Goal: Task Accomplishment & Management: Manage account settings

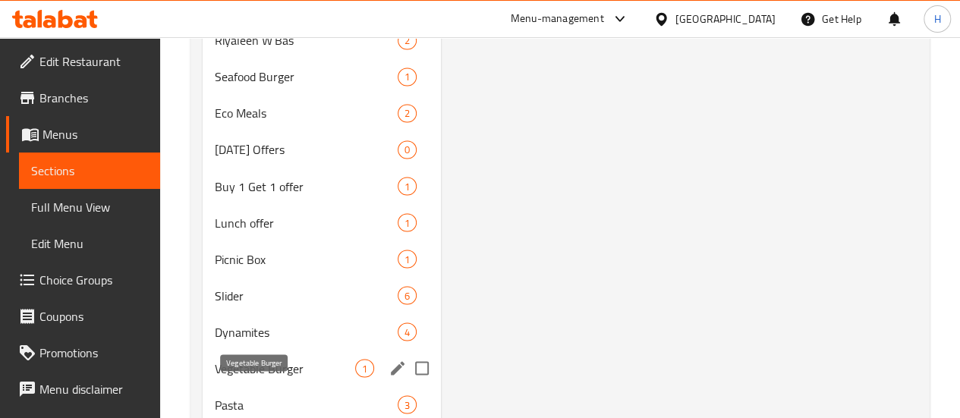
scroll to position [1517, 0]
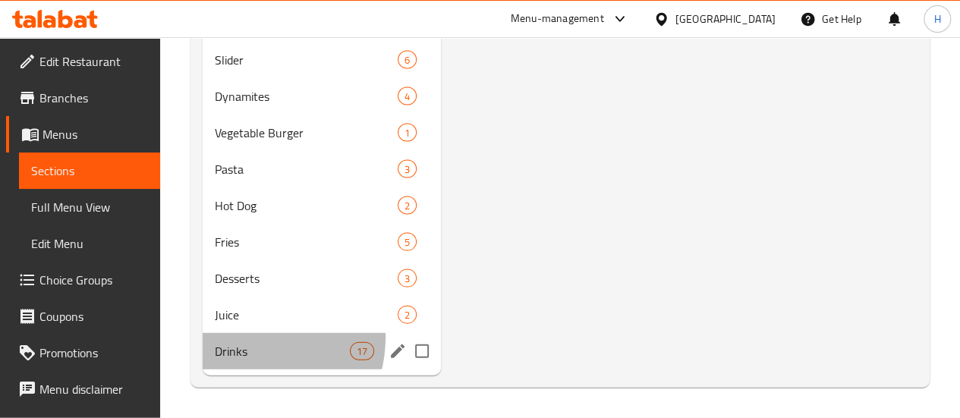
click at [241, 338] on div "Drinks 17" at bounding box center [322, 351] width 238 height 36
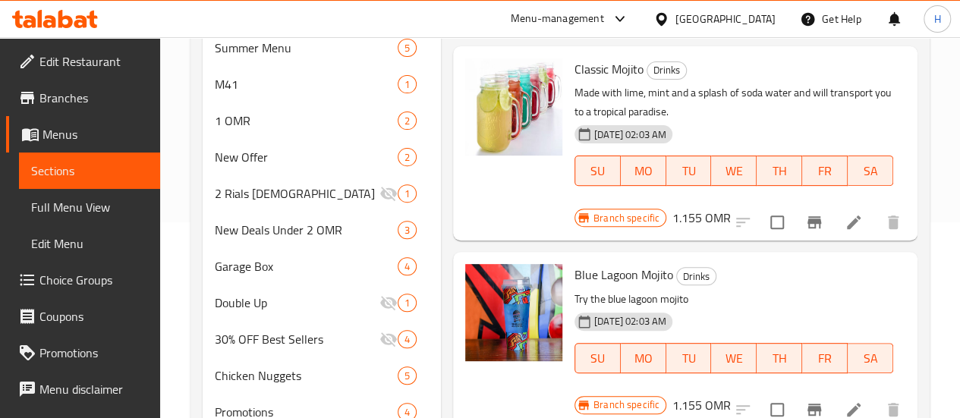
scroll to position [136, 0]
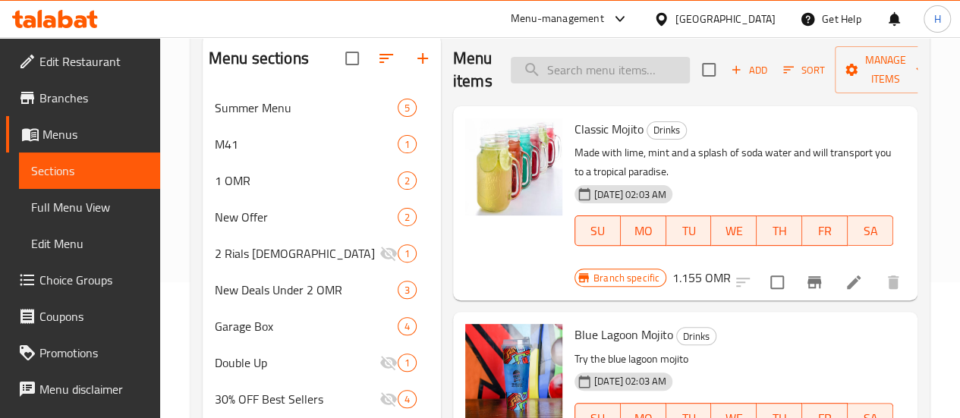
click at [536, 78] on input "search" at bounding box center [600, 70] width 179 height 27
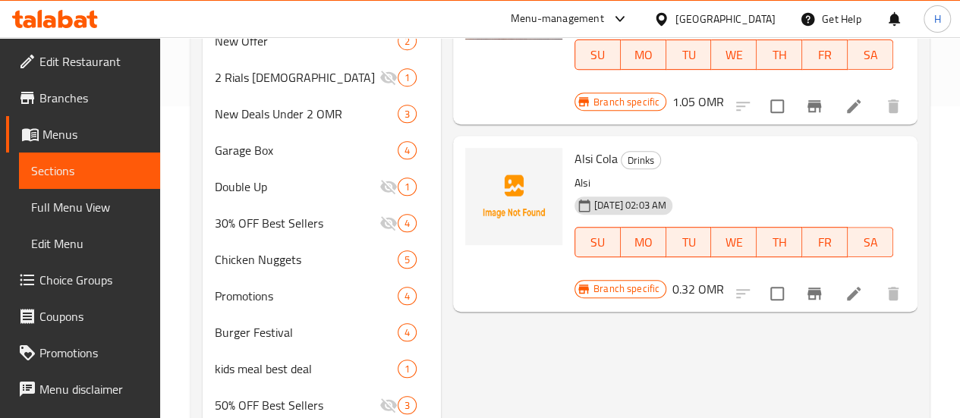
scroll to position [324, 0]
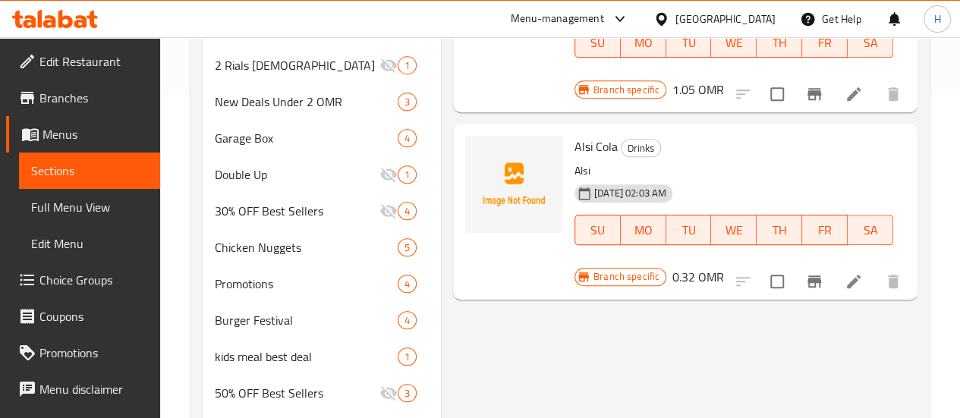
type input "als"
click at [855, 275] on icon at bounding box center [854, 282] width 14 height 14
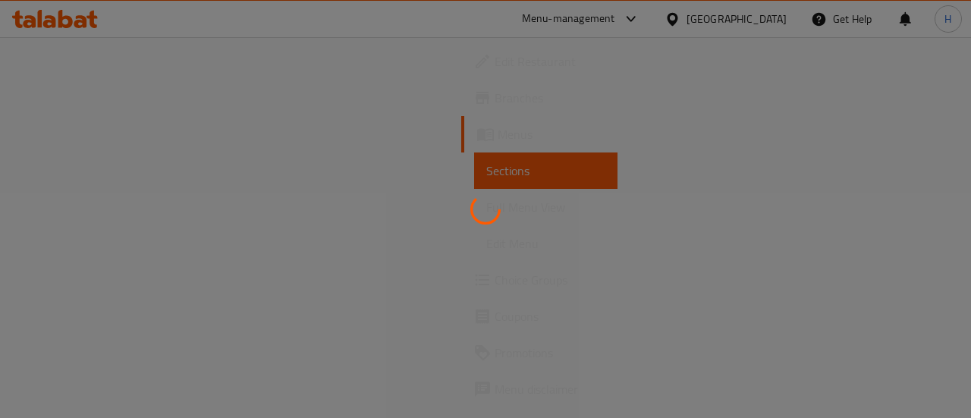
click at [100, 201] on div at bounding box center [485, 209] width 971 height 418
click at [93, 174] on div at bounding box center [485, 209] width 971 height 418
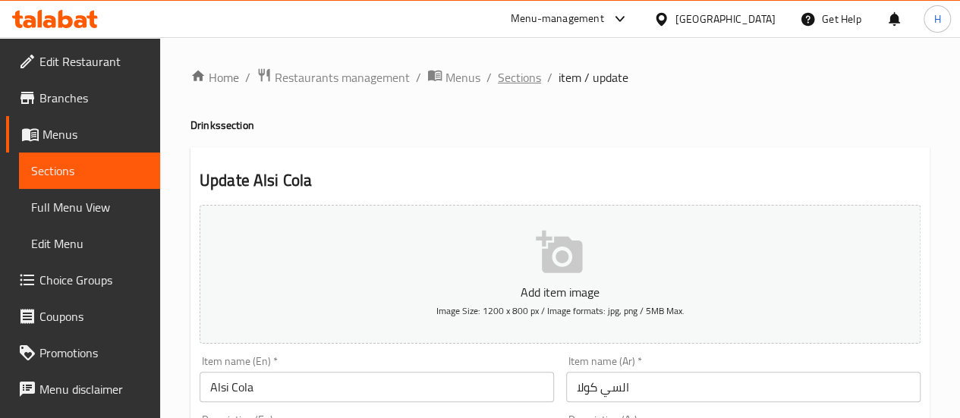
click at [532, 77] on span "Sections" at bounding box center [519, 77] width 43 height 18
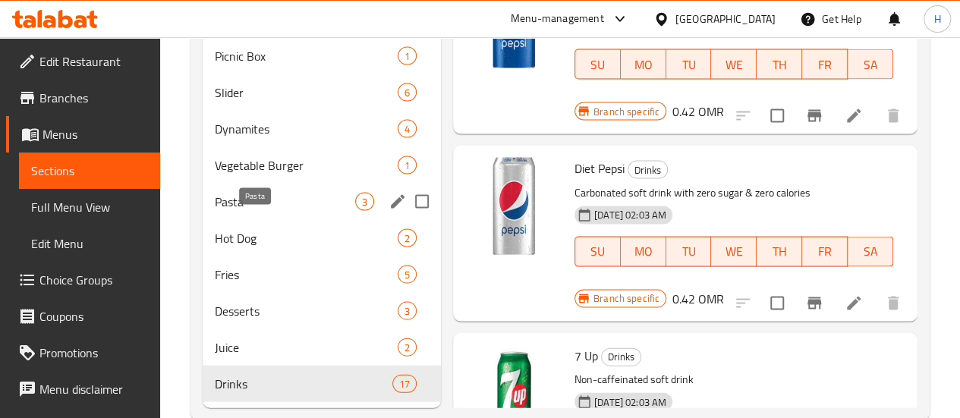
scroll to position [1517, 0]
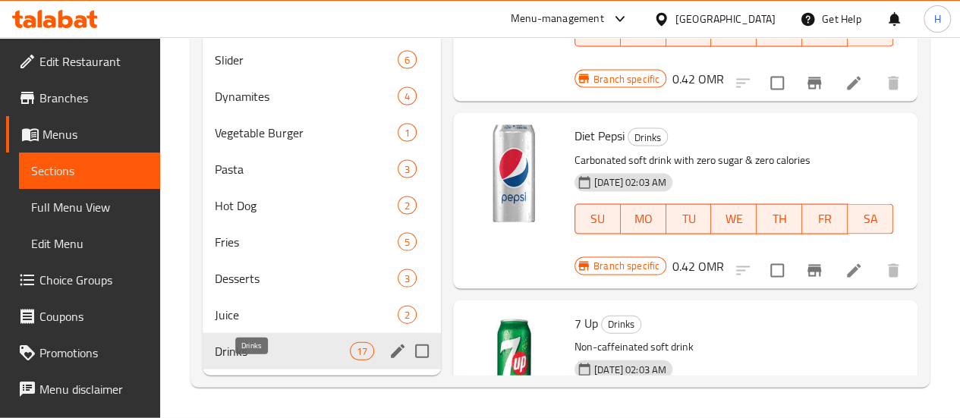
click at [254, 351] on span "Drinks" at bounding box center [282, 351] width 135 height 18
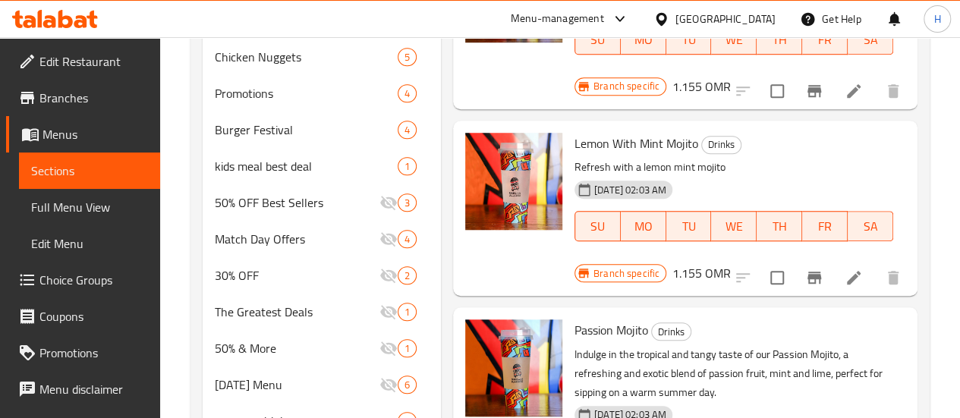
scroll to position [0, 0]
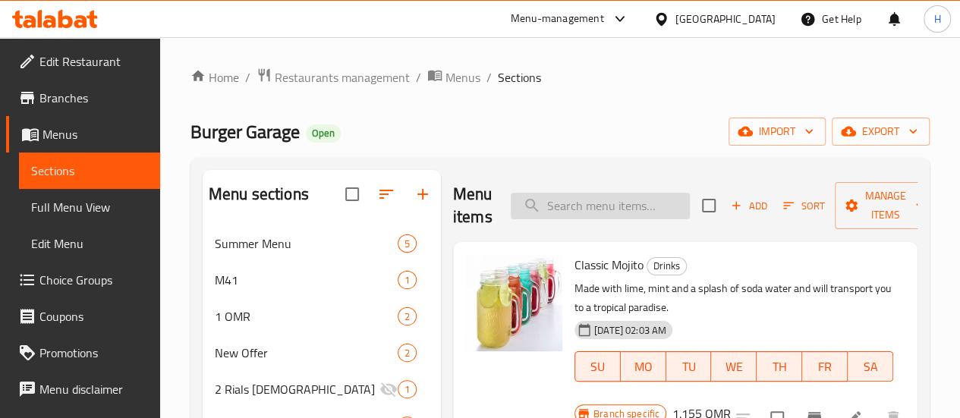
click at [549, 213] on input "search" at bounding box center [600, 206] width 179 height 27
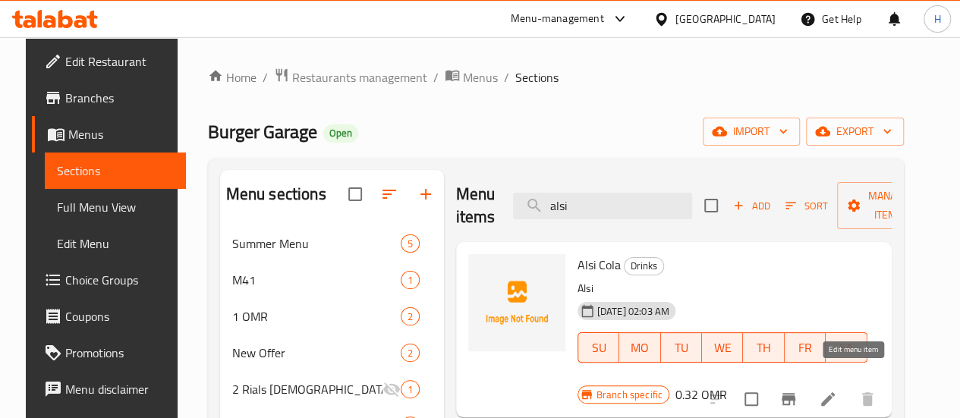
type input "alsi"
click at [837, 390] on icon at bounding box center [828, 399] width 18 height 18
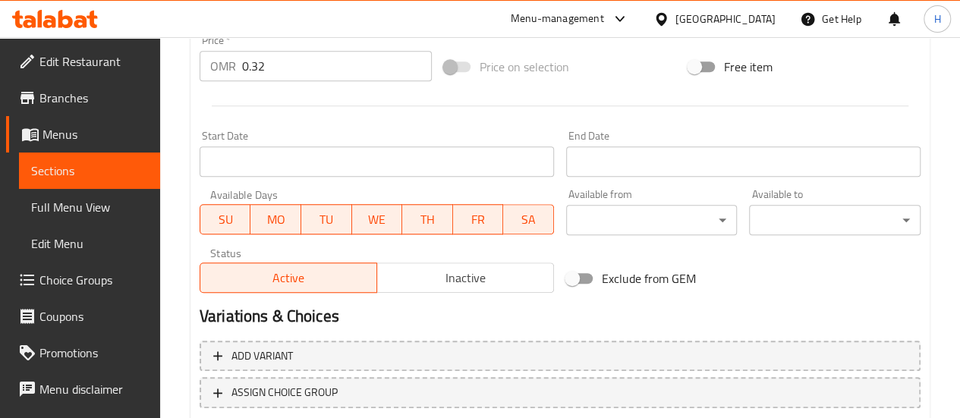
scroll to position [545, 0]
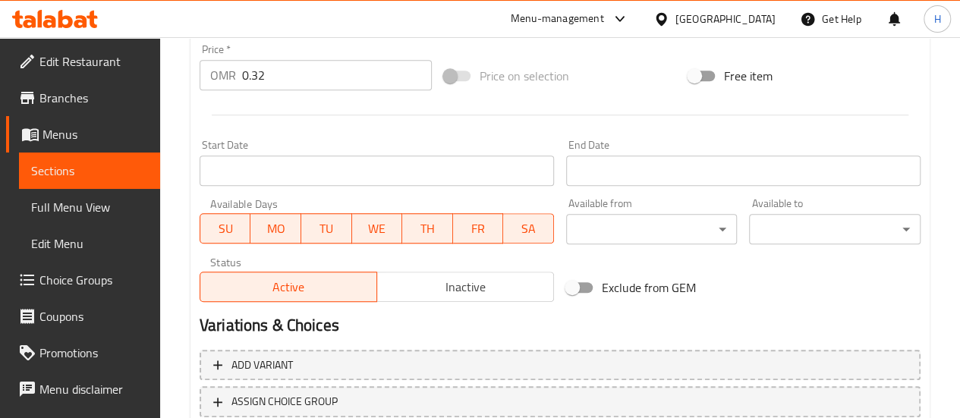
click at [261, 75] on input "0.32" at bounding box center [337, 75] width 190 height 30
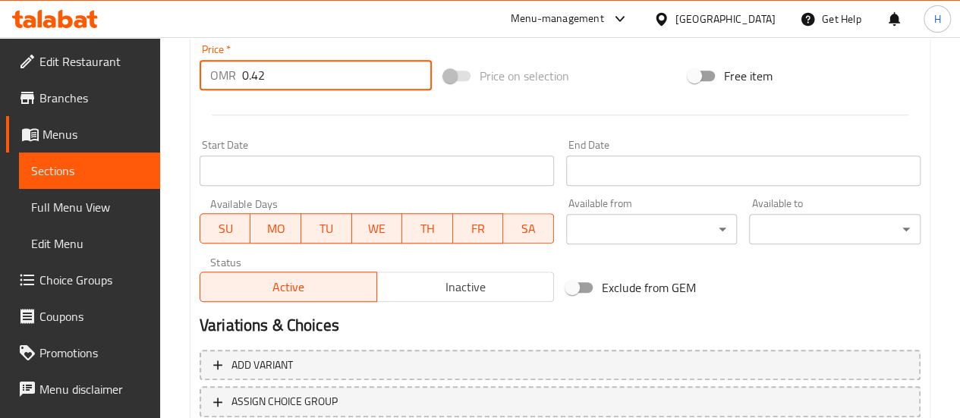
scroll to position [653, 0]
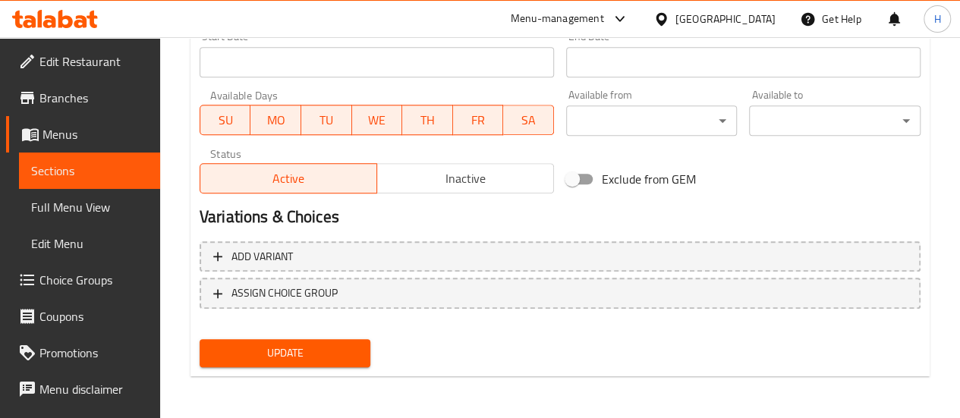
type input "0.42"
click at [266, 367] on div "Update" at bounding box center [285, 353] width 184 height 40
click at [259, 359] on span "Update" at bounding box center [285, 353] width 147 height 19
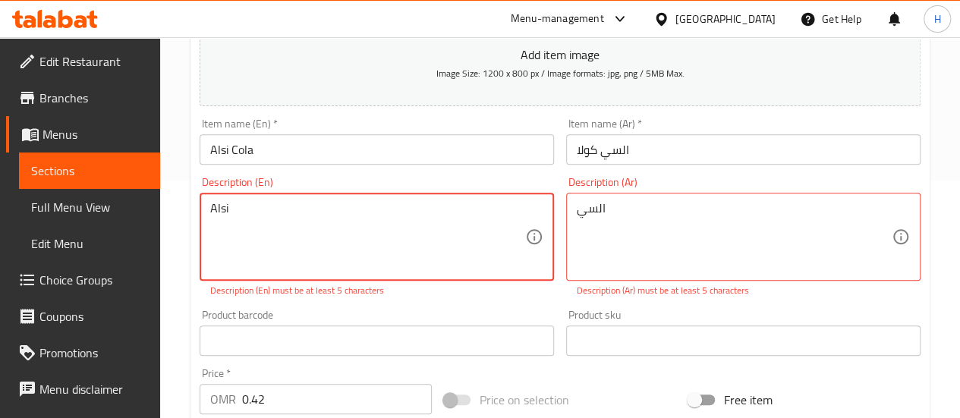
click at [256, 201] on textarea "Alsi" at bounding box center [367, 237] width 315 height 72
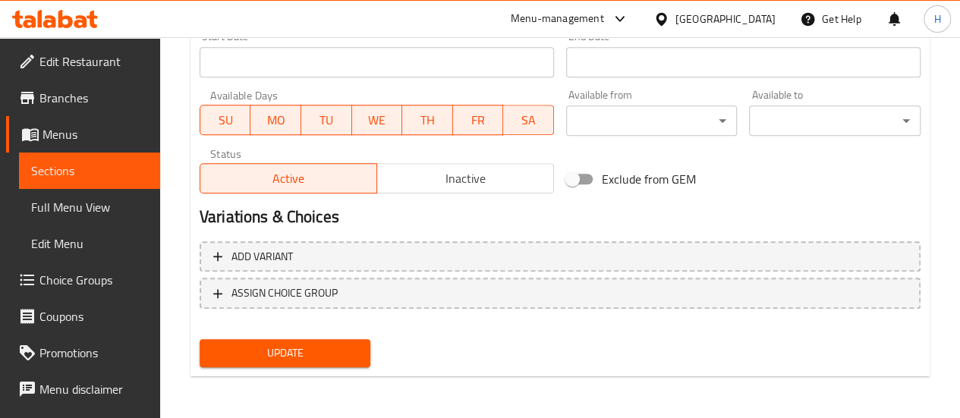
click at [272, 351] on span "Update" at bounding box center [285, 353] width 147 height 19
type textarea "Alsi flavor .."
click at [295, 344] on span "Update" at bounding box center [285, 353] width 147 height 19
click at [350, 354] on span "Update" at bounding box center [285, 353] width 147 height 19
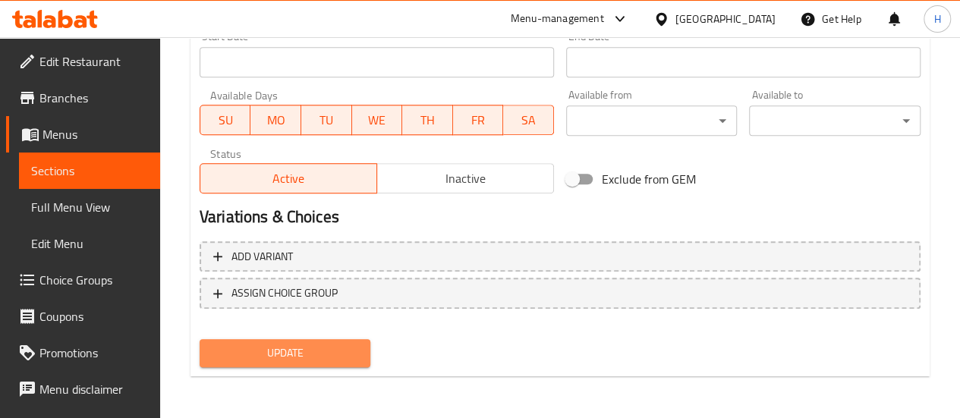
click at [283, 361] on span "Update" at bounding box center [285, 353] width 147 height 19
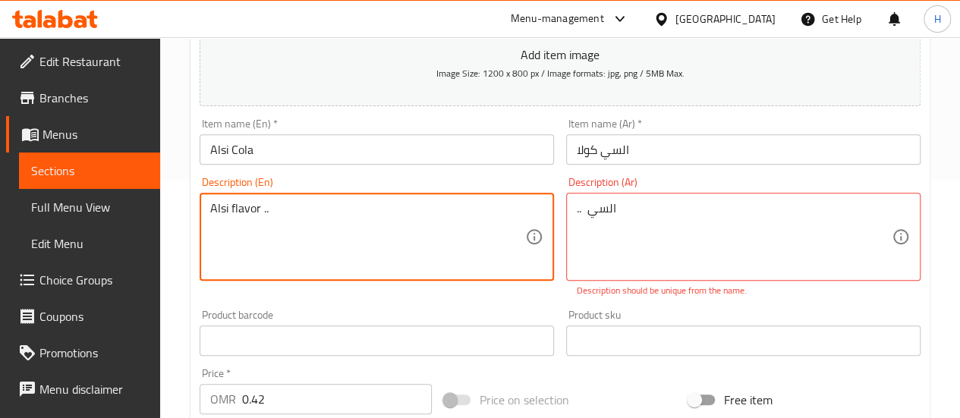
click at [244, 213] on textarea "Alsi flavor .." at bounding box center [367, 237] width 315 height 72
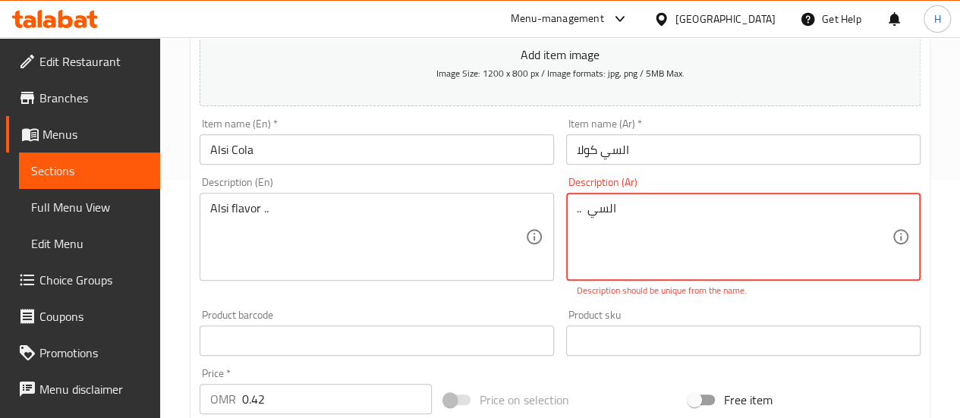
click at [585, 206] on textarea ".. السي" at bounding box center [734, 237] width 315 height 72
paste textarea "نكهة"
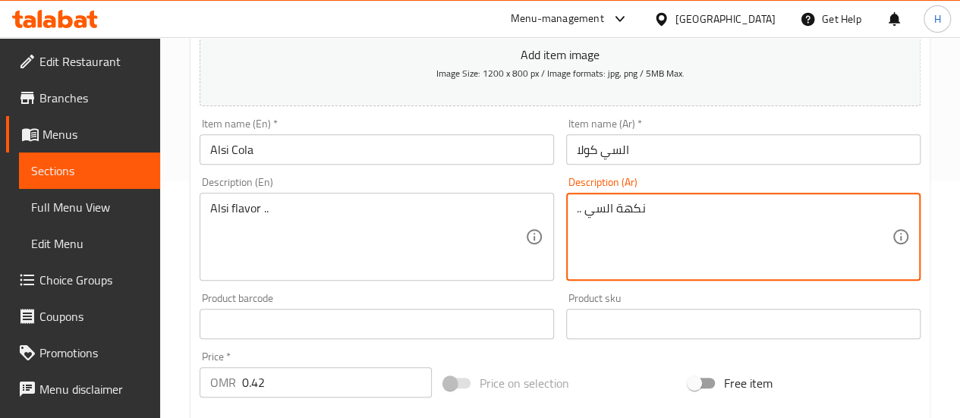
scroll to position [653, 0]
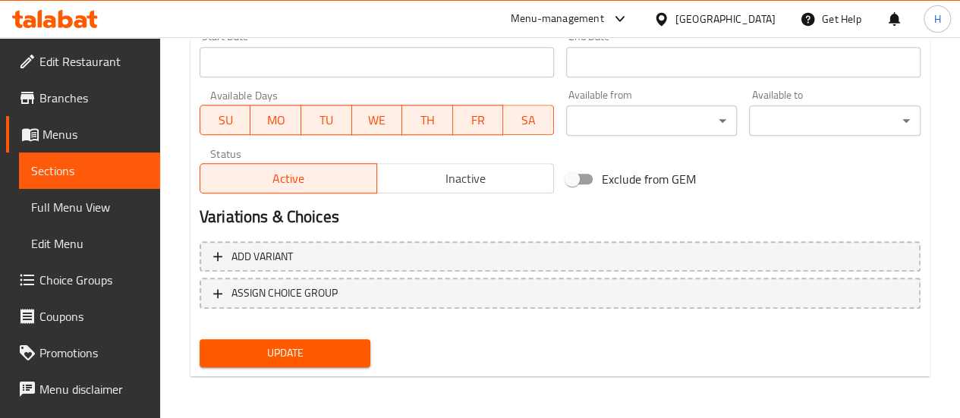
type textarea ".. نكهة السي"
click at [305, 357] on span "Update" at bounding box center [285, 353] width 147 height 19
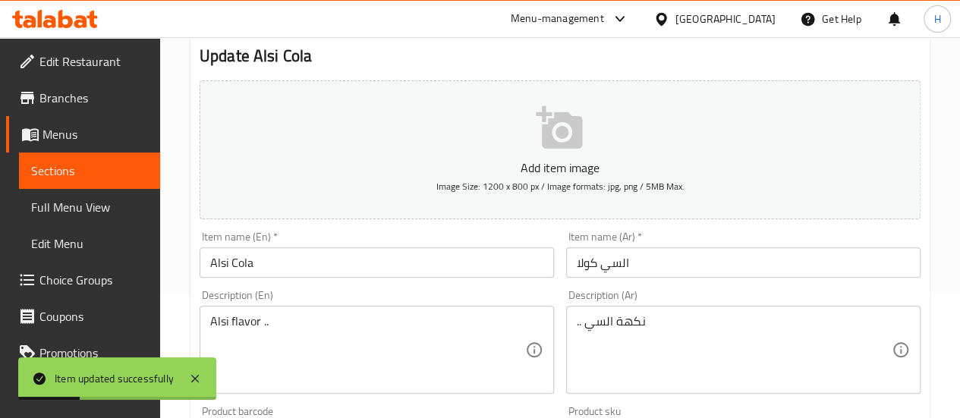
scroll to position [0, 0]
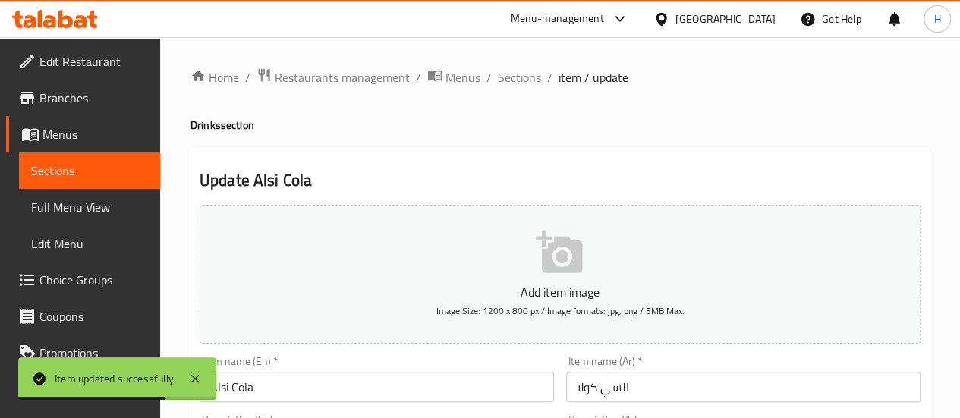
click at [522, 74] on span "Sections" at bounding box center [519, 77] width 43 height 18
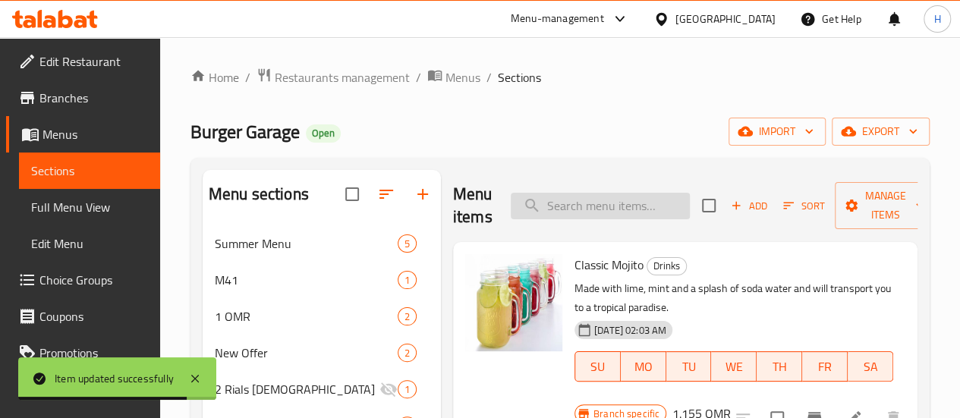
click at [523, 213] on input "search" at bounding box center [600, 206] width 179 height 27
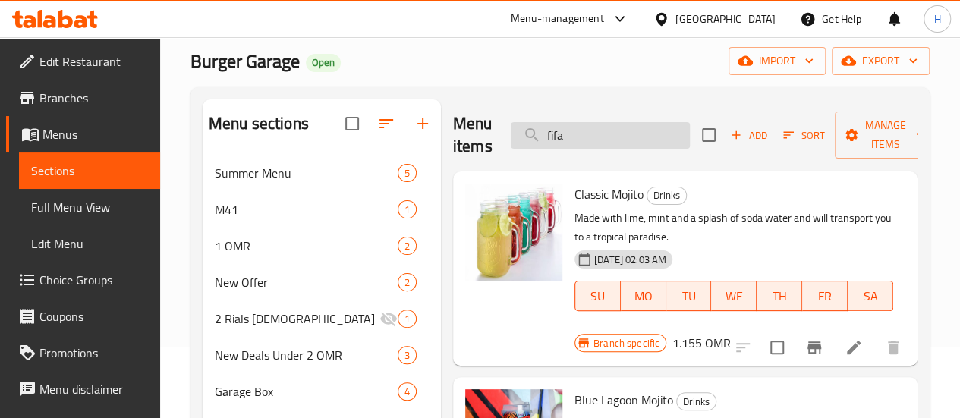
scroll to position [71, 0]
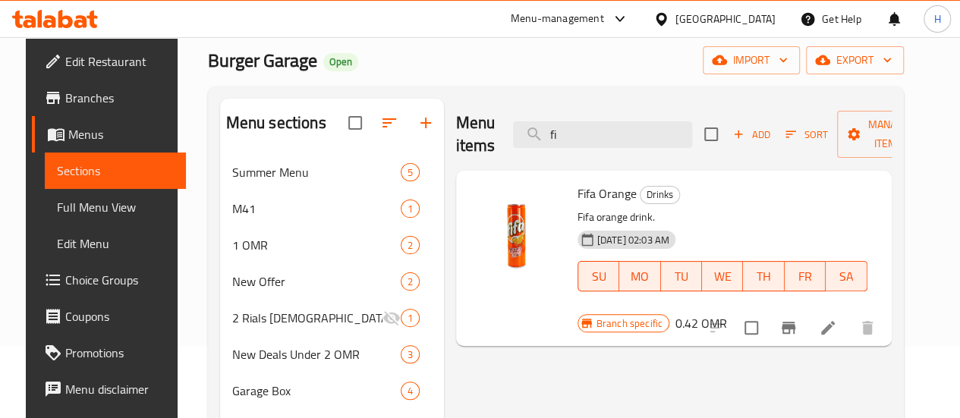
type input "f"
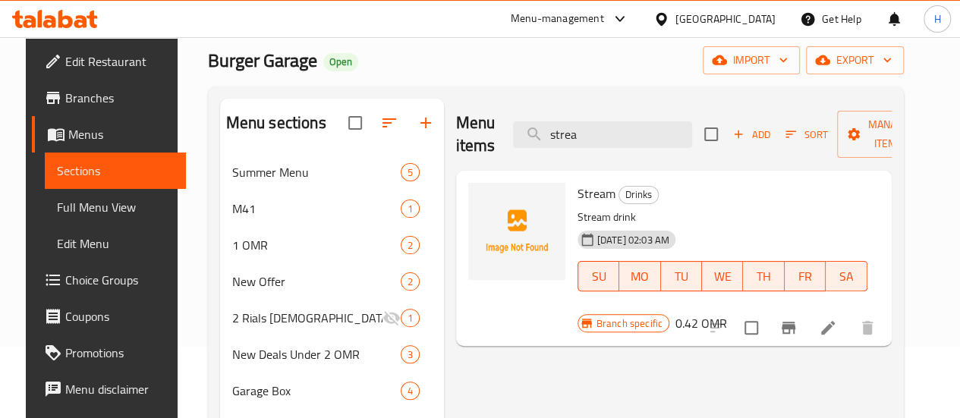
type input "strea"
